Goal: Transaction & Acquisition: Purchase product/service

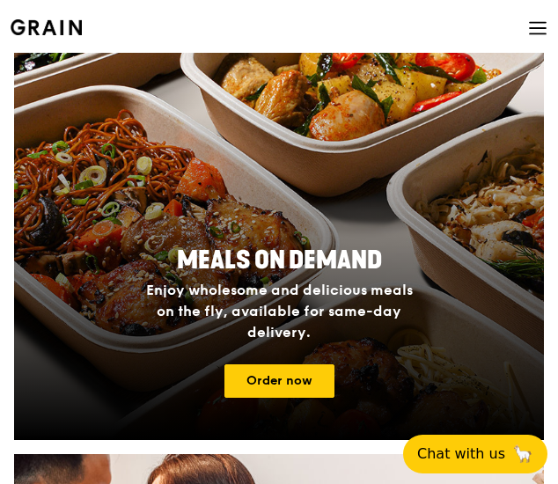
scroll to position [352, 0]
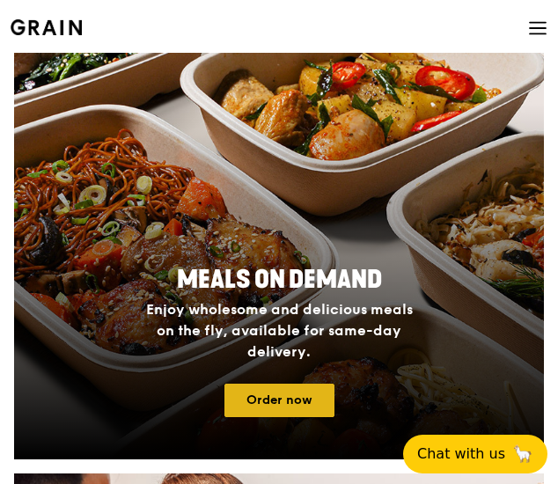
click at [280, 395] on link "Order now" at bounding box center [279, 399] width 110 height 33
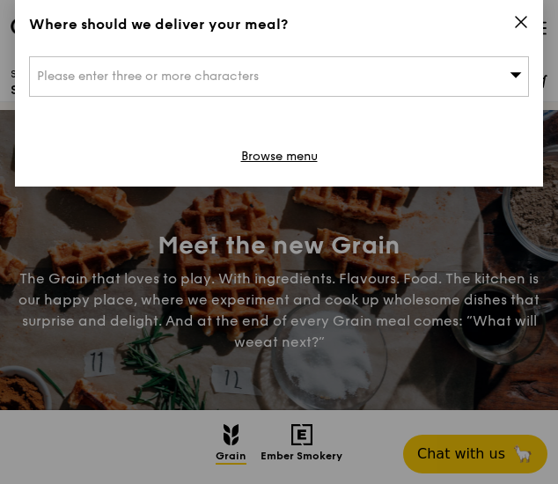
click at [523, 20] on icon at bounding box center [521, 22] width 16 height 16
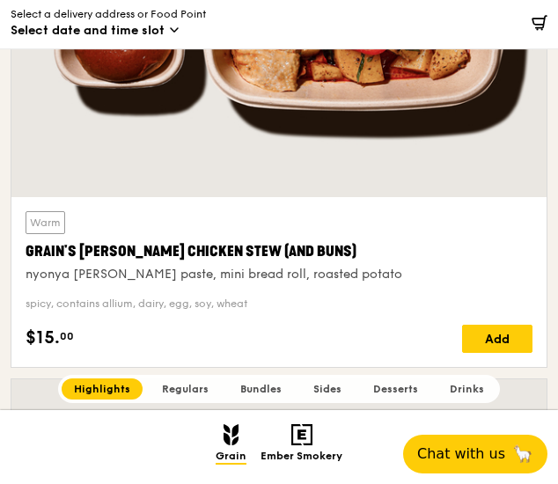
scroll to position [880, 0]
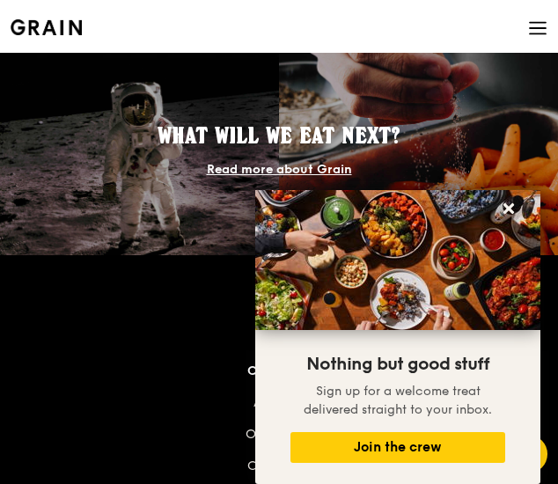
scroll to position [352, 0]
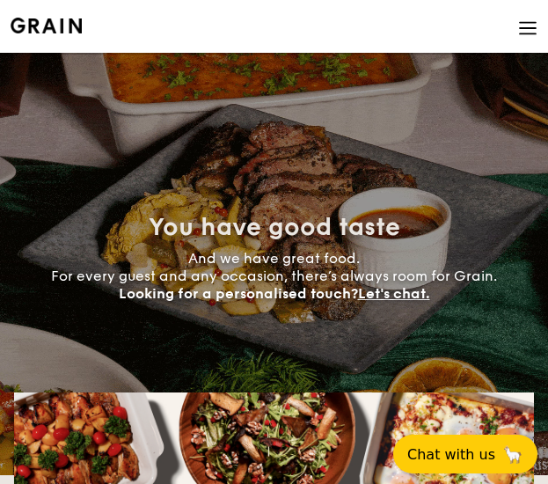
select select
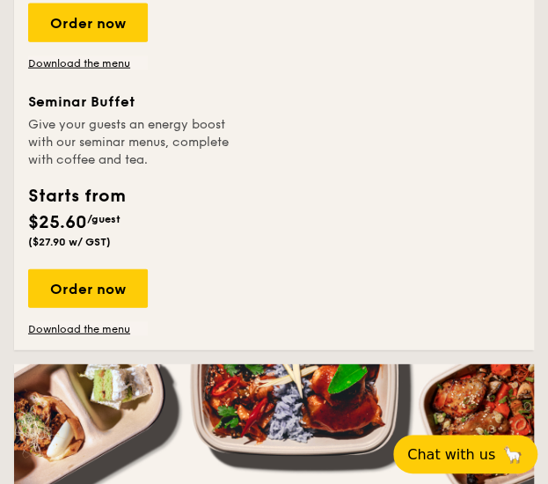
scroll to position [1009, 0]
